Goal: Information Seeking & Learning: Learn about a topic

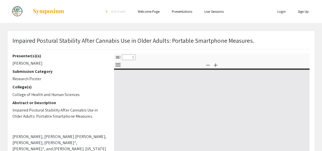
select select "custom"
type input "0"
select select "custom"
type input "1"
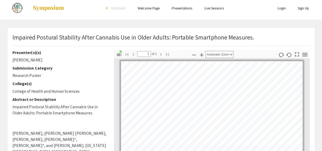
scroll to position [3, 0]
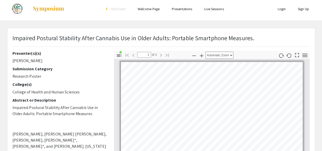
click at [249, 38] on p "Impaired Postural Stability After Cannabis Use in Older Adults: Portable Smartp…" at bounding box center [133, 37] width 242 height 9
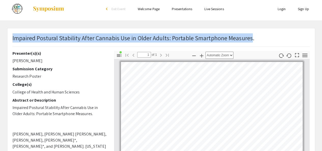
drag, startPoint x: 251, startPoint y: 37, endPoint x: 12, endPoint y: 39, distance: 238.7
click at [12, 39] on p "Impaired Postural Stability After Cannabis Use in Older Adults: Portable Smartp…" at bounding box center [133, 37] width 242 height 9
copy p "Impaired Postural Stability After Cannabis Use in Older Adults: Portable Smartp…"
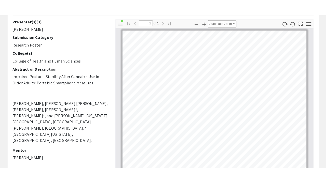
scroll to position [54, 0]
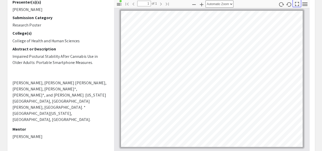
click at [298, 4] on icon "button" at bounding box center [296, 4] width 7 height 7
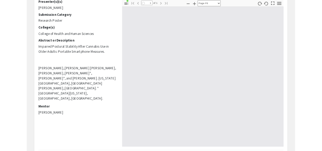
scroll to position [183, 0]
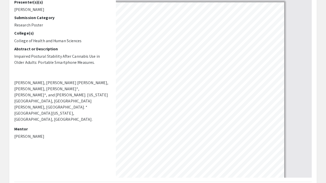
select select "auto"
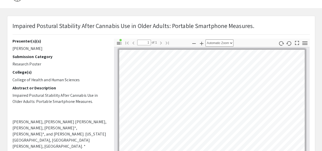
scroll to position [15, 0]
click at [148, 32] on div "Impaired Postural Stability After Cannabis Use in Older Adults: Portable Smartp…" at bounding box center [133, 27] width 242 height 13
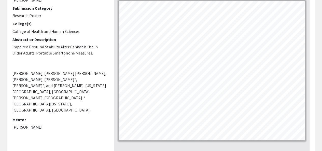
scroll to position [64, 0]
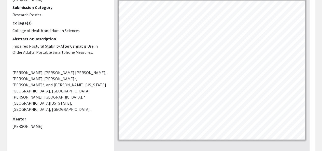
click at [83, 81] on p "[PERSON_NAME], [PERSON_NAME] [PERSON_NAME], [PERSON_NAME], [PERSON_NAME]*, [PER…" at bounding box center [59, 91] width 94 height 43
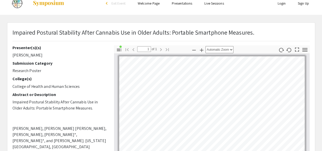
scroll to position [10, 0]
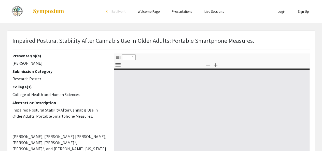
select select "custom"
type input "0"
select select "custom"
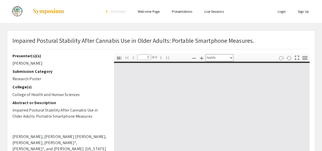
type input "1"
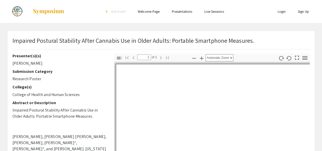
scroll to position [41, 0]
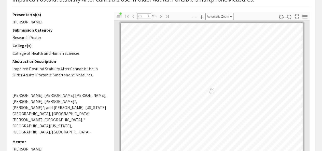
select select "auto"
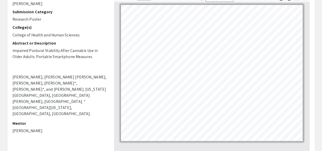
scroll to position [26, 0]
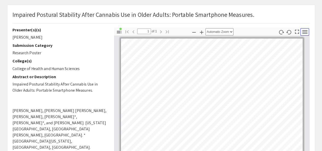
click at [303, 31] on icon "button" at bounding box center [304, 32] width 7 height 7
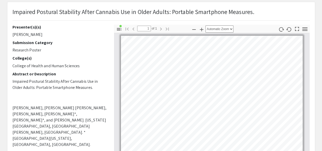
scroll to position [28, 0]
